Goal: Browse casually

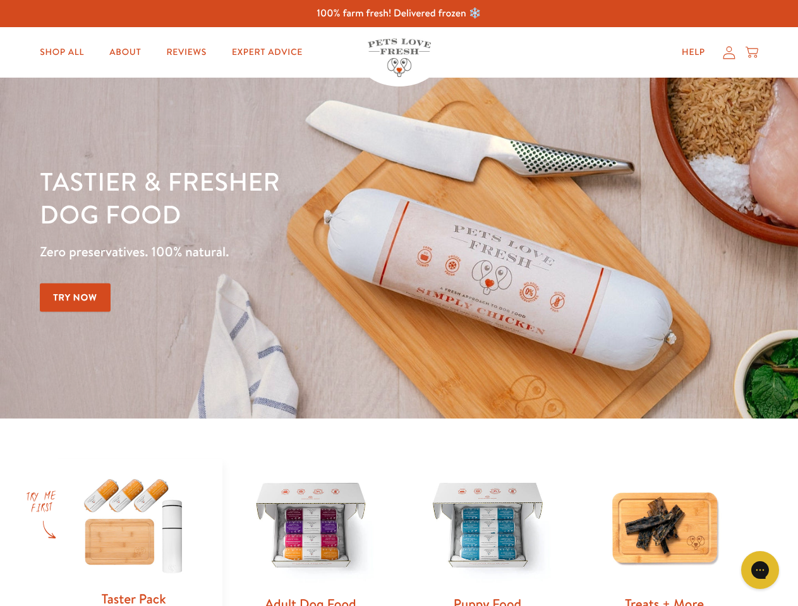
click at [398, 303] on div "Tastier & fresher dog food Zero preservatives. 100% natural. Try Now" at bounding box center [279, 248] width 479 height 167
click at [760, 570] on icon "Gorgias live chat" at bounding box center [759, 570] width 12 height 12
